Goal: Information Seeking & Learning: Learn about a topic

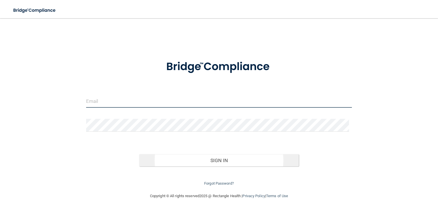
type input "[EMAIL_ADDRESS][DOMAIN_NAME]"
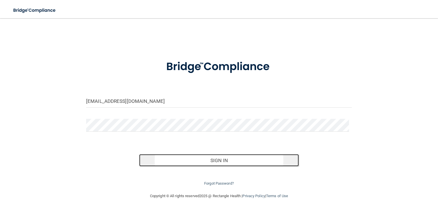
click at [217, 162] on button "Sign In" at bounding box center [219, 160] width 160 height 13
click at [216, 158] on button "Sign In" at bounding box center [219, 160] width 160 height 13
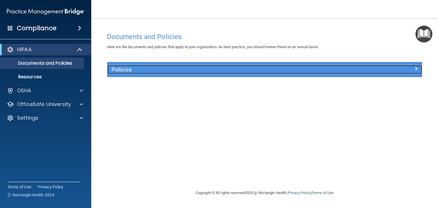
click at [415, 69] on span at bounding box center [416, 68] width 3 height 7
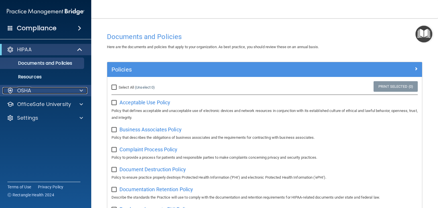
click at [30, 91] on p "OSHA" at bounding box center [24, 90] width 14 height 7
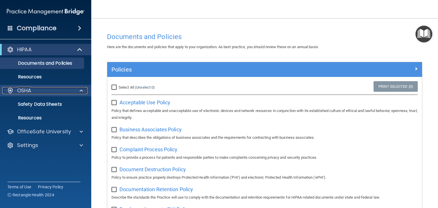
click at [30, 91] on p "OSHA" at bounding box center [24, 90] width 14 height 7
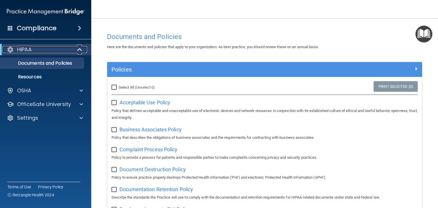
click at [49, 51] on div "HIPAA" at bounding box center [38, 49] width 70 height 7
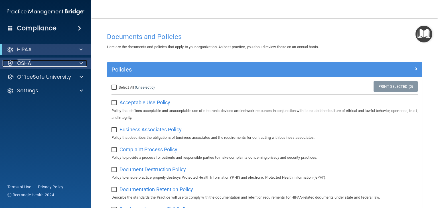
click at [48, 64] on div "OSHA" at bounding box center [38, 63] width 71 height 7
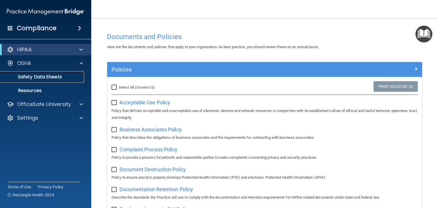
click at [47, 72] on link "Safety Data Sheets" at bounding box center [39, 76] width 90 height 11
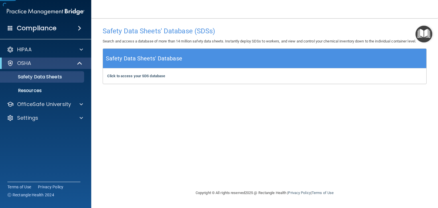
click at [97, 1] on nav "Toggle navigation Penny Lentvorski tc@ashbyortho.com Manage My Enterprise Ashby…" at bounding box center [264, 9] width 347 height 18
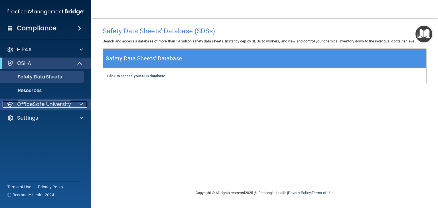
click at [79, 105] on div at bounding box center [80, 104] width 14 height 7
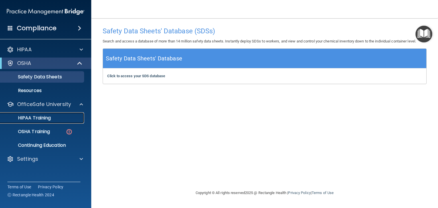
click at [44, 115] on p "HIPAA Training" at bounding box center [27, 118] width 47 height 6
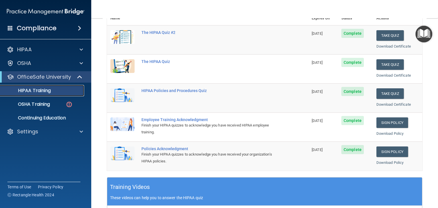
scroll to position [50, 0]
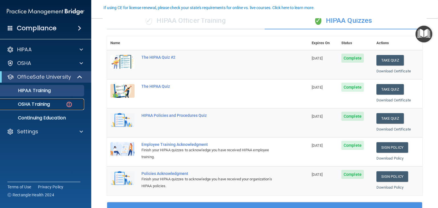
click at [42, 104] on p "OSHA Training" at bounding box center [27, 105] width 46 height 6
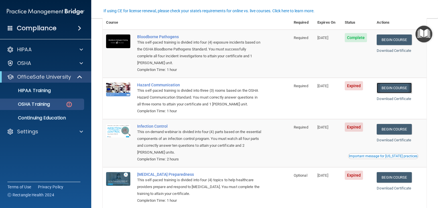
click at [389, 86] on link "Begin Course" at bounding box center [394, 88] width 35 height 11
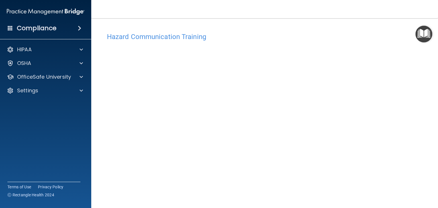
drag, startPoint x: 433, startPoint y: 87, endPoint x: 437, endPoint y: 136, distance: 48.9
click at [437, 136] on main "Hazard Communication Training This course doesn’t expire until 08/09/2025. Are …" at bounding box center [264, 113] width 347 height 190
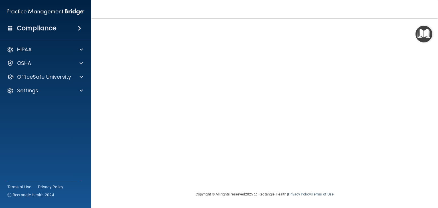
click at [413, 134] on div "Hazard Communication Training This course doesn’t expire until 08/09/2025. Are …" at bounding box center [265, 86] width 324 height 210
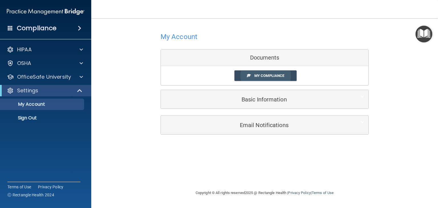
click at [254, 73] on link "My Compliance" at bounding box center [266, 75] width 63 height 11
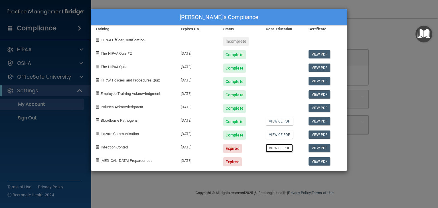
click at [279, 149] on link "View CE PDF" at bounding box center [279, 148] width 27 height 8
click at [279, 148] on link "View CE PDF" at bounding box center [279, 148] width 27 height 8
click at [315, 147] on link "View PDF" at bounding box center [320, 148] width 22 height 8
click at [313, 160] on link "View PDF" at bounding box center [320, 162] width 22 height 8
click at [274, 148] on link "View CE PDF" at bounding box center [279, 148] width 27 height 8
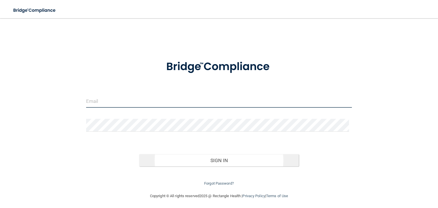
type input "[EMAIL_ADDRESS][DOMAIN_NAME]"
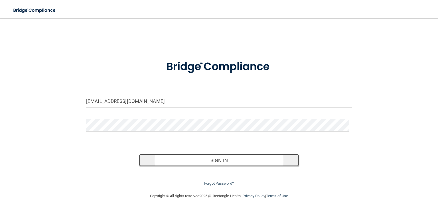
click at [215, 158] on button "Sign In" at bounding box center [219, 160] width 160 height 13
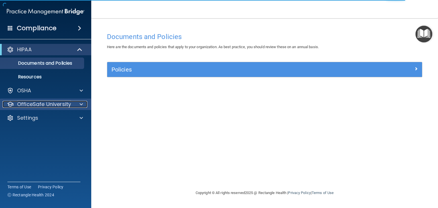
click at [80, 103] on span at bounding box center [81, 104] width 3 height 7
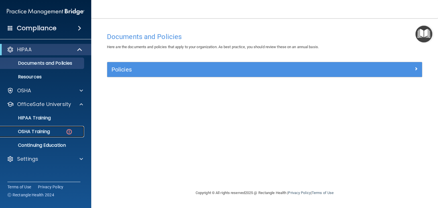
click at [60, 128] on link "OSHA Training" at bounding box center [39, 131] width 90 height 11
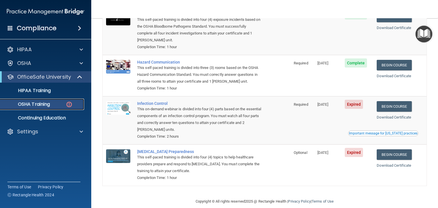
scroll to position [81, 0]
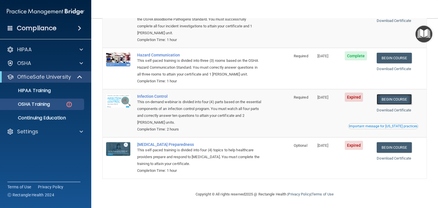
click at [394, 96] on link "Begin Course" at bounding box center [394, 99] width 35 height 11
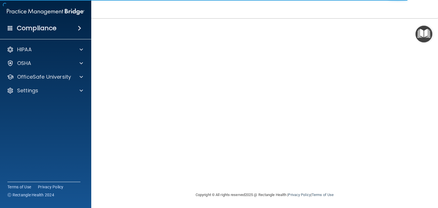
scroll to position [36, 0]
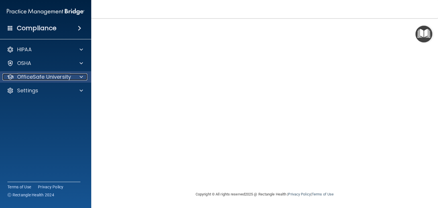
click at [80, 76] on span at bounding box center [81, 77] width 3 height 7
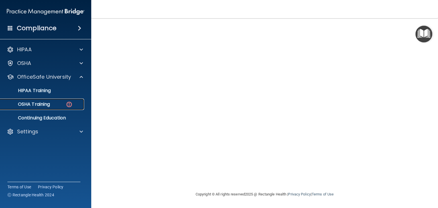
click at [68, 105] on img at bounding box center [69, 104] width 7 height 7
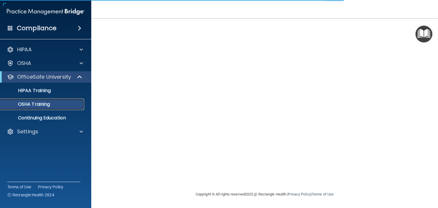
click at [68, 105] on div "OSHA Training" at bounding box center [43, 105] width 78 height 6
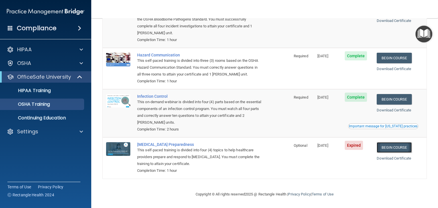
click at [396, 148] on link "Begin Course" at bounding box center [394, 147] width 35 height 11
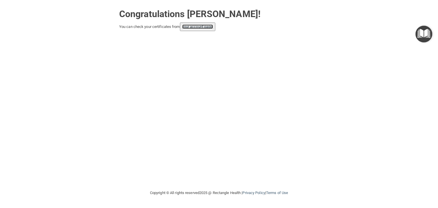
click at [196, 26] on link "your account page!" at bounding box center [197, 27] width 31 height 4
click at [195, 25] on link "your account page!" at bounding box center [197, 27] width 31 height 4
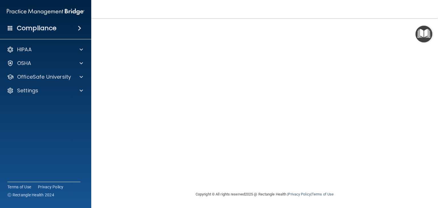
scroll to position [25, 0]
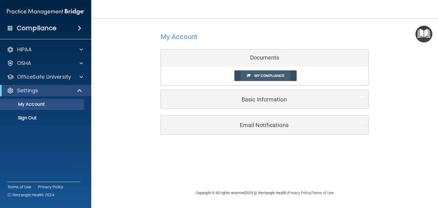
click at [262, 74] on span "My Compliance" at bounding box center [270, 76] width 30 height 4
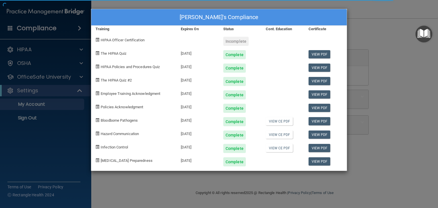
drag, startPoint x: 262, startPoint y: 74, endPoint x: 281, endPoint y: 98, distance: 30.2
click at [281, 98] on body "Compliance HIPAA Documents and Policies Report an Incident Business Associates …" at bounding box center [219, 104] width 438 height 208
